Goal: Task Accomplishment & Management: Use online tool/utility

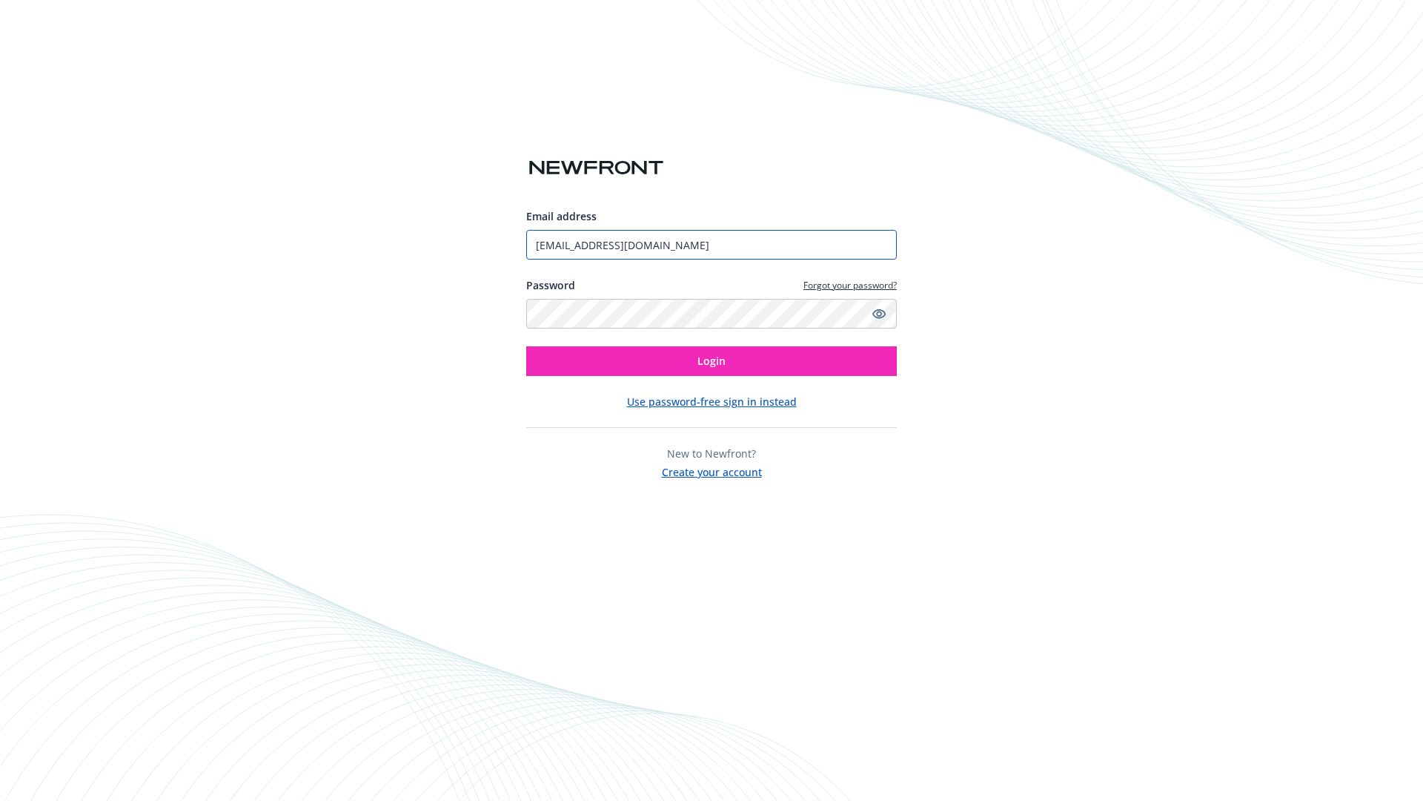
type input "[EMAIL_ADDRESS][DOMAIN_NAME]"
click at [712, 361] on span "Login" at bounding box center [712, 361] width 28 height 14
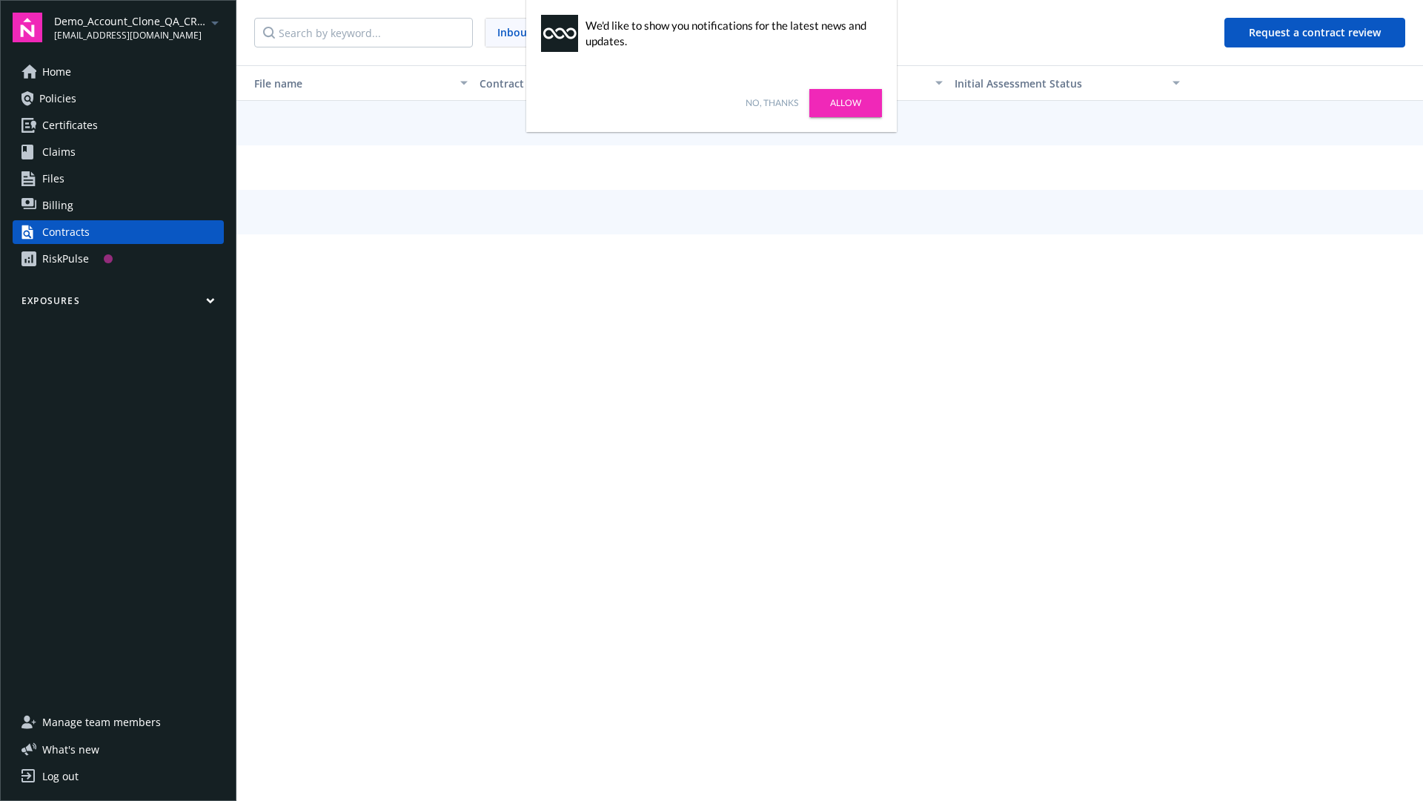
click at [772, 103] on link "No, thanks" at bounding box center [772, 102] width 53 height 13
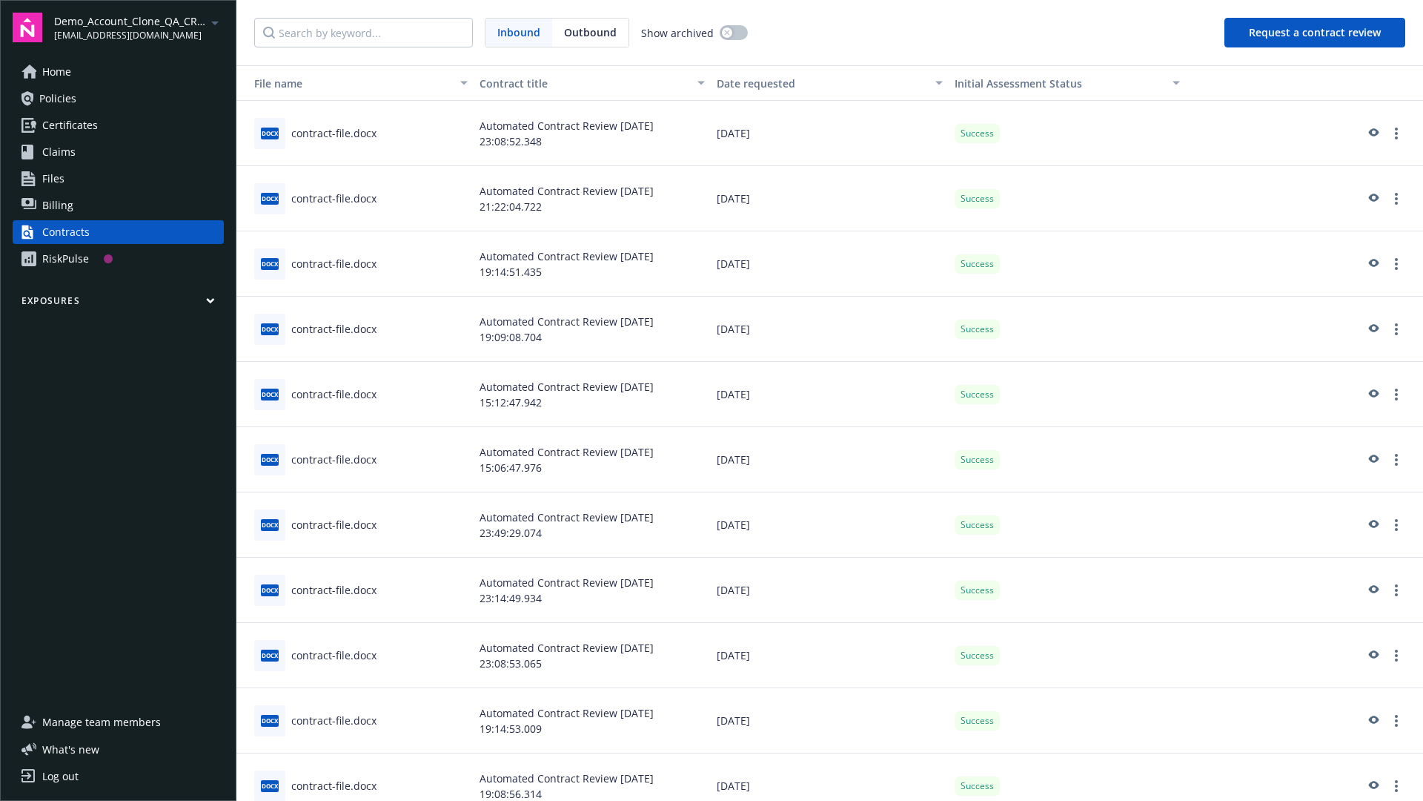
click at [1316, 33] on button "Request a contract review" at bounding box center [1315, 33] width 181 height 30
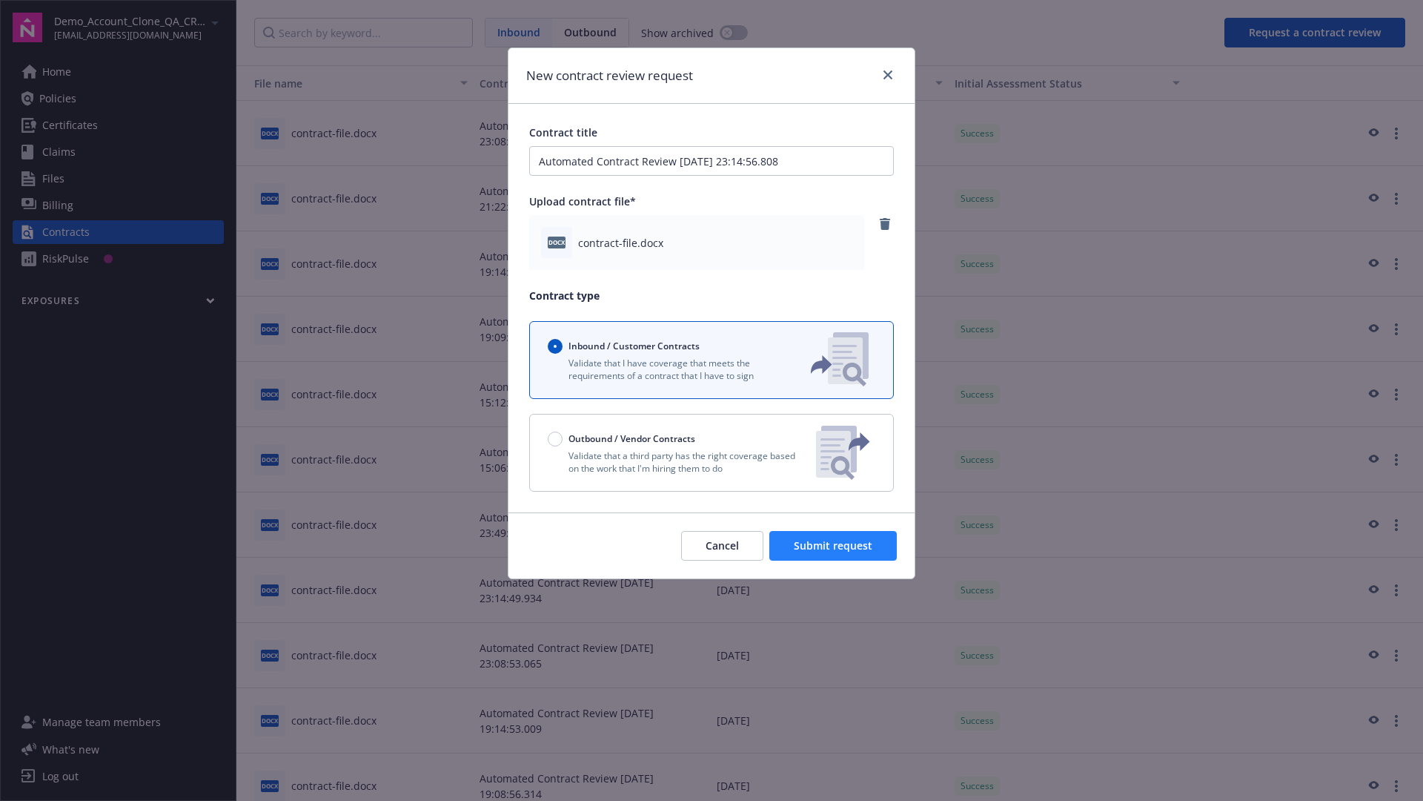
type input "Automated Contract Review [DATE] 23:14:56.808"
click at [834, 546] on span "Submit request" at bounding box center [833, 545] width 79 height 14
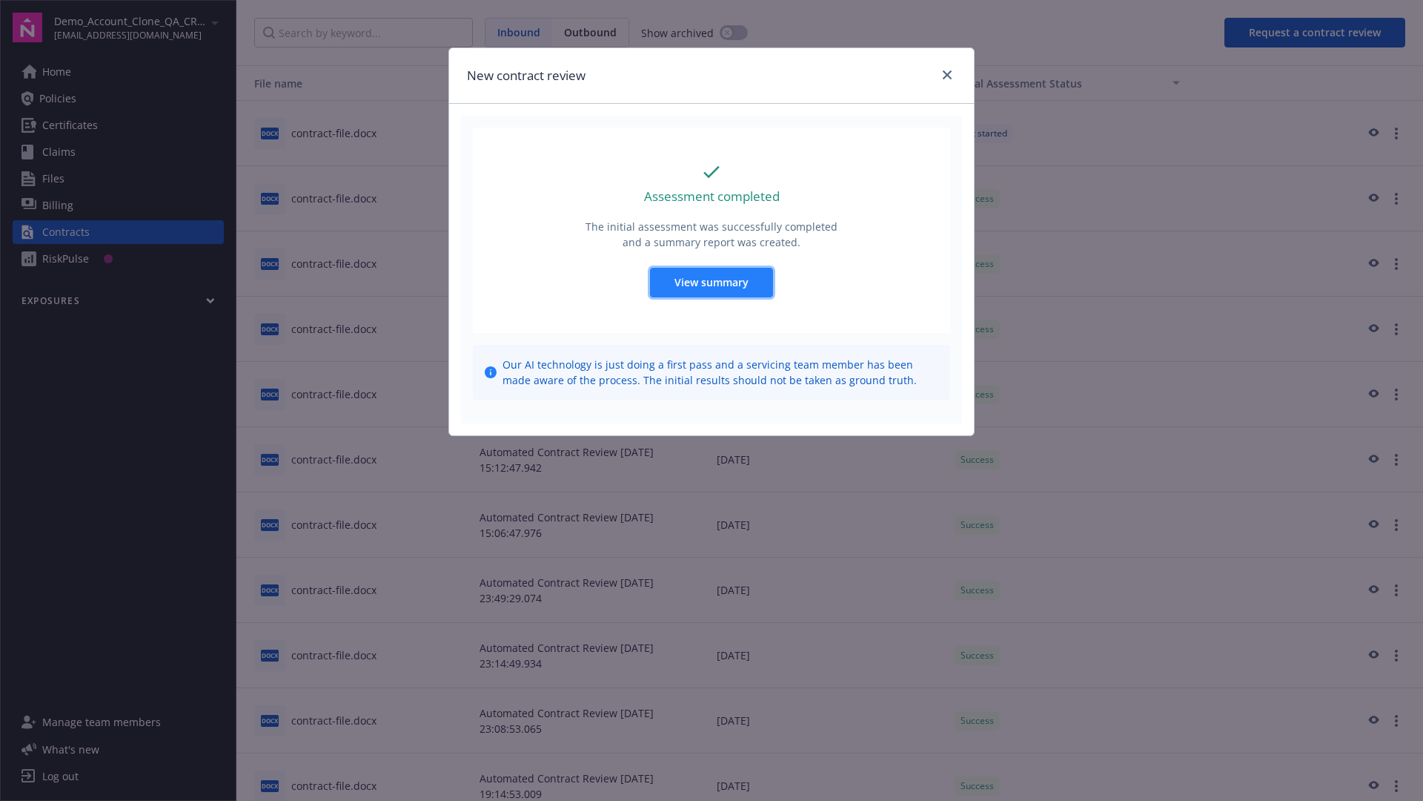
click at [711, 282] on span "View summary" at bounding box center [712, 282] width 74 height 14
